Goal: Information Seeking & Learning: Learn about a topic

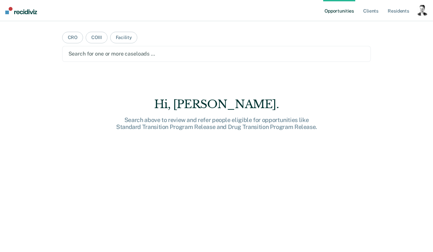
click at [417, 10] on div "button" at bounding box center [422, 10] width 11 height 11
click at [390, 28] on link "Profile" at bounding box center [395, 27] width 53 height 6
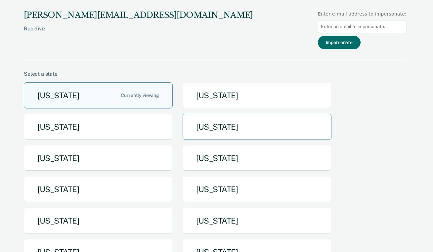
click at [223, 129] on button "[US_STATE]" at bounding box center [257, 127] width 149 height 26
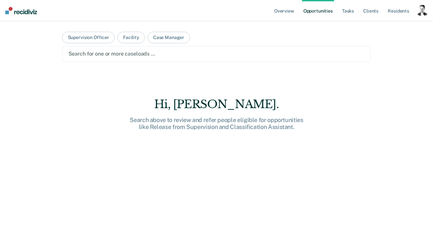
click at [420, 14] on div "button" at bounding box center [422, 10] width 11 height 11
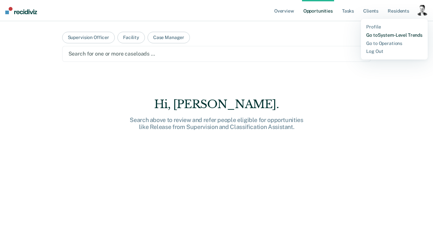
click at [397, 36] on link "Go to System-Level Trends" at bounding box center [394, 35] width 56 height 6
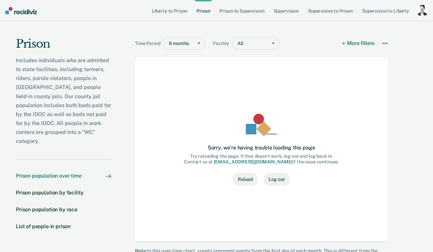
click at [423, 11] on div "button" at bounding box center [422, 10] width 11 height 11
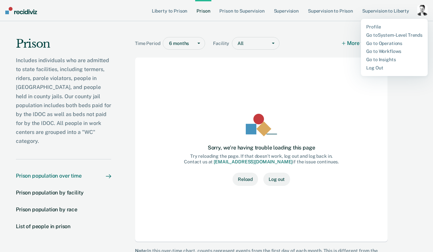
click at [164, 11] on link "Liberty to Prison" at bounding box center [169, 10] width 38 height 21
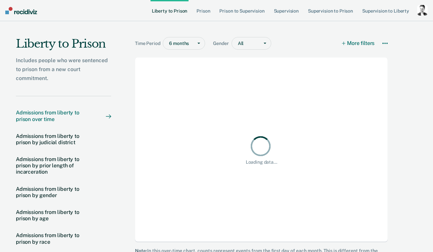
click at [164, 11] on link "Liberty to Prison" at bounding box center [169, 10] width 38 height 21
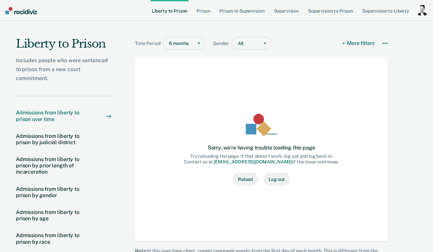
click at [420, 12] on div "button" at bounding box center [422, 10] width 11 height 11
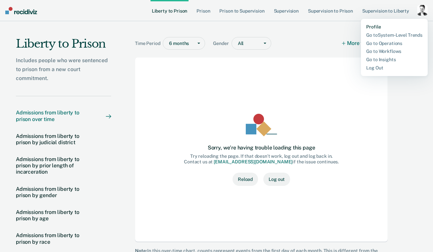
click at [387, 28] on link "Profile" at bounding box center [394, 27] width 56 height 6
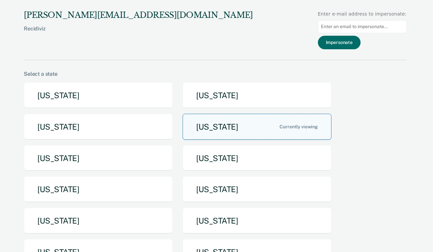
click at [271, 127] on button "[US_STATE]" at bounding box center [257, 127] width 149 height 26
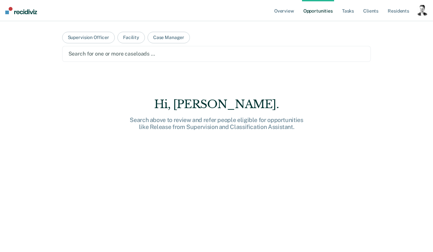
click at [421, 11] on div "button" at bounding box center [422, 10] width 11 height 11
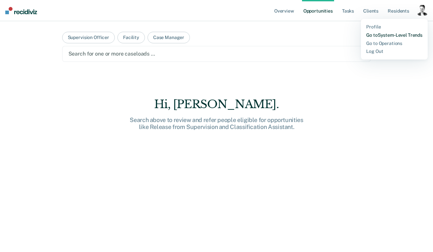
click at [401, 37] on link "Go to System-Level Trends" at bounding box center [394, 35] width 56 height 6
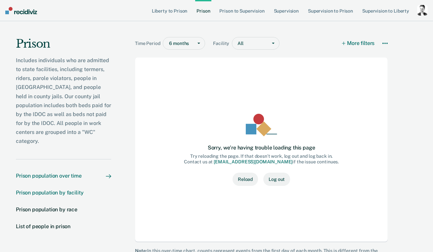
click at [65, 190] on div "Prison population by facility" at bounding box center [49, 193] width 67 height 6
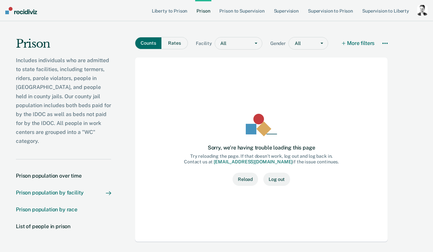
click at [57, 206] on div "Prison population by race" at bounding box center [47, 209] width 62 height 6
click at [420, 10] on div "button" at bounding box center [422, 10] width 11 height 11
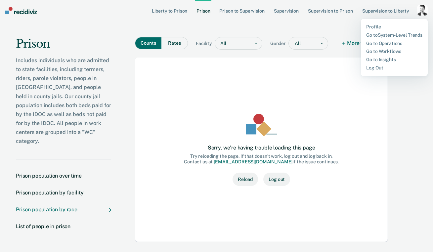
click at [385, 30] on div "Profile Go to System-Level Trends Go to Operations Go to Workflows Go to Insigh…" at bounding box center [394, 47] width 67 height 57
click at [375, 27] on link "Profile" at bounding box center [394, 27] width 56 height 6
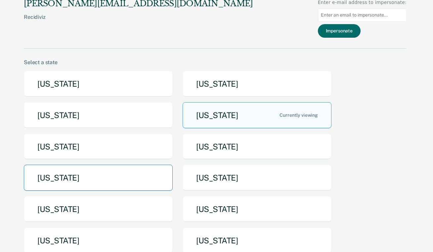
scroll to position [46, 0]
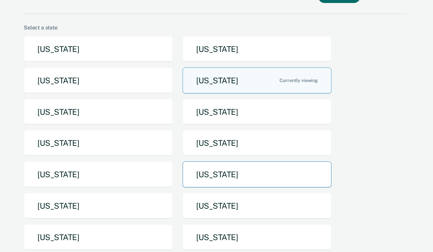
click at [209, 168] on button "[US_STATE]" at bounding box center [257, 174] width 149 height 26
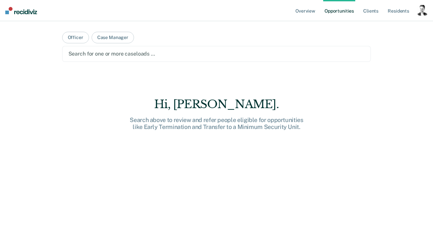
click at [420, 12] on div "button" at bounding box center [422, 10] width 11 height 11
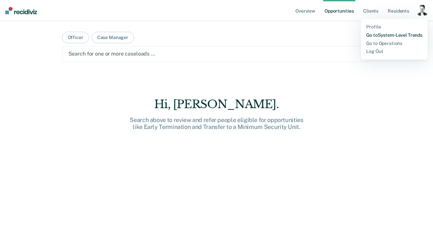
click at [399, 34] on link "Go to System-Level Trends" at bounding box center [394, 35] width 56 height 6
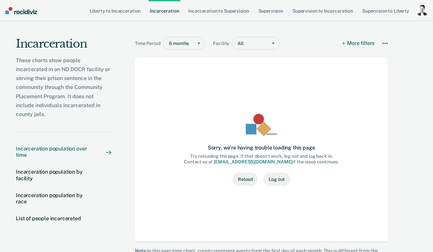
click at [421, 12] on div "button" at bounding box center [422, 10] width 11 height 11
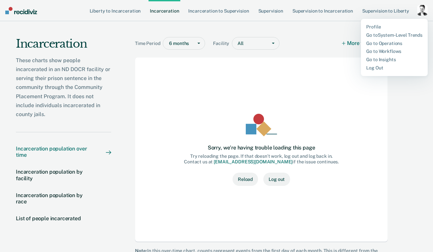
click at [421, 7] on div "button" at bounding box center [422, 10] width 11 height 11
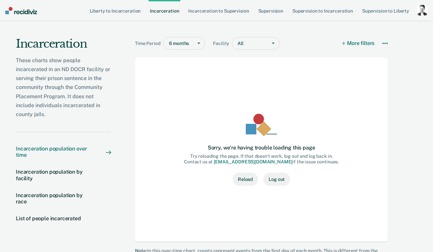
click at [421, 7] on div "button" at bounding box center [422, 10] width 11 height 11
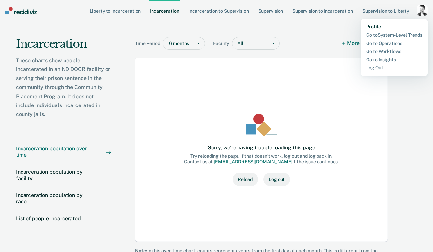
click at [371, 28] on link "Profile" at bounding box center [394, 27] width 56 height 6
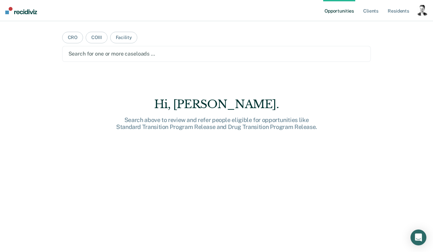
click at [424, 14] on div "button" at bounding box center [422, 10] width 11 height 11
click at [384, 26] on link "Profile" at bounding box center [395, 27] width 53 height 6
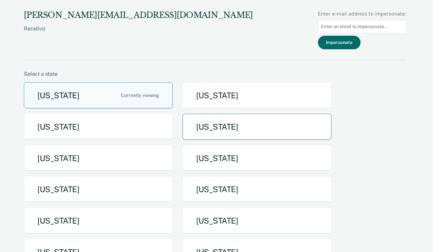
click at [209, 132] on button "[US_STATE]" at bounding box center [257, 127] width 149 height 26
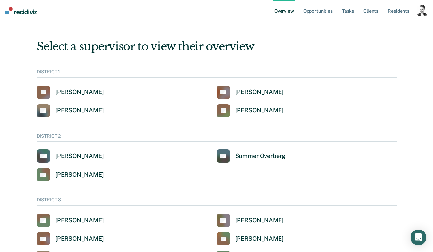
click at [422, 10] on div "button" at bounding box center [422, 10] width 11 height 11
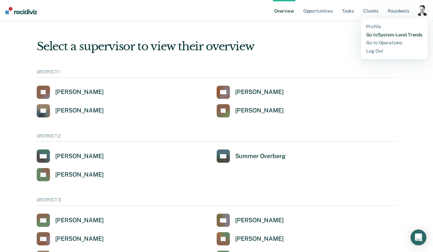
click at [395, 34] on link "Go to System-Level Trends" at bounding box center [394, 35] width 56 height 6
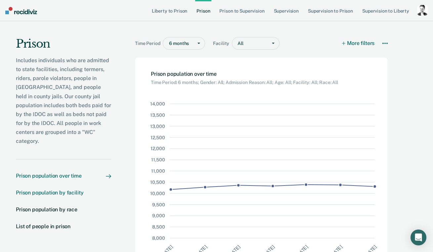
click at [63, 190] on div "Prison population by facility" at bounding box center [49, 193] width 67 height 6
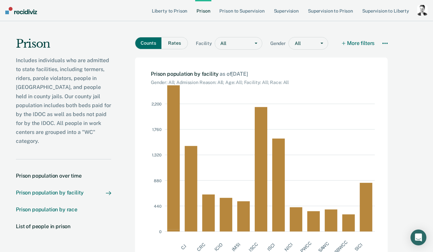
click at [66, 206] on div "Prison population by race" at bounding box center [47, 209] width 62 height 6
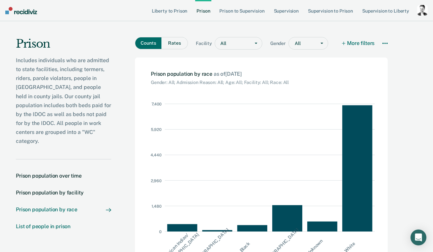
click at [58, 223] on div "List of people in prison" at bounding box center [43, 226] width 55 height 6
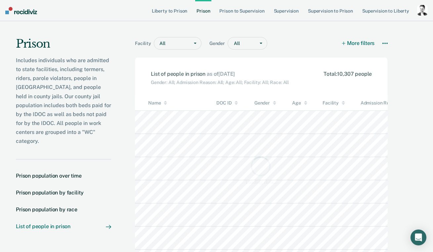
scroll to position [167, 359]
